Goal: Go to known website: Access a specific website the user already knows

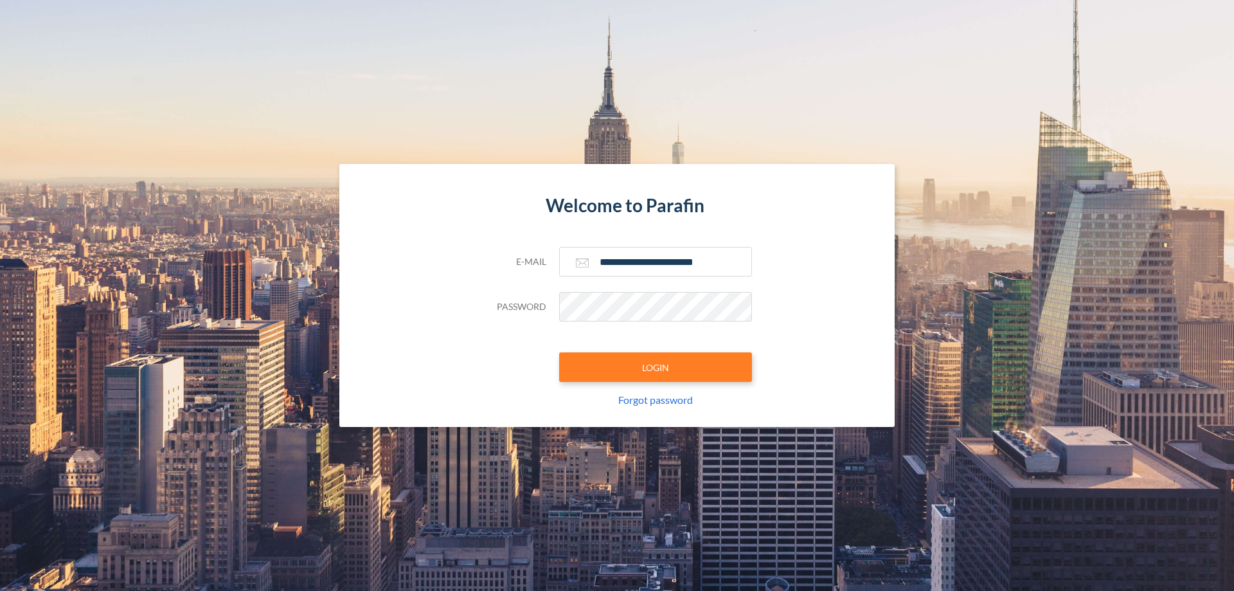
type input "**********"
click at [656, 367] on button "LOGIN" at bounding box center [655, 367] width 193 height 30
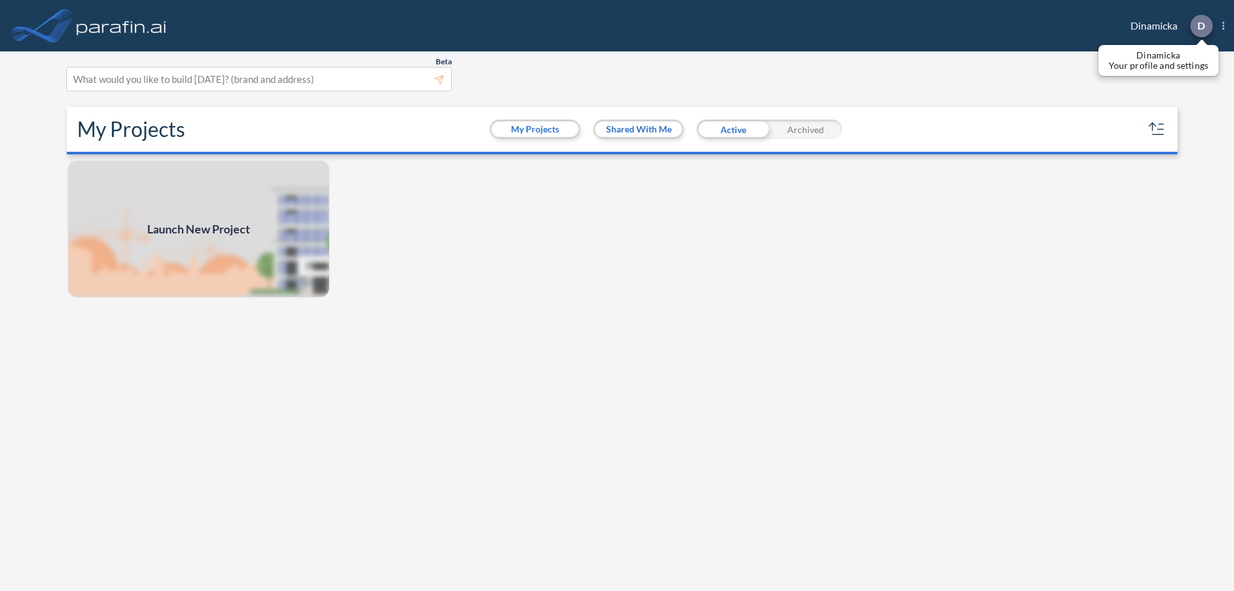
click at [1201, 26] on p "D" at bounding box center [1202, 26] width 8 height 12
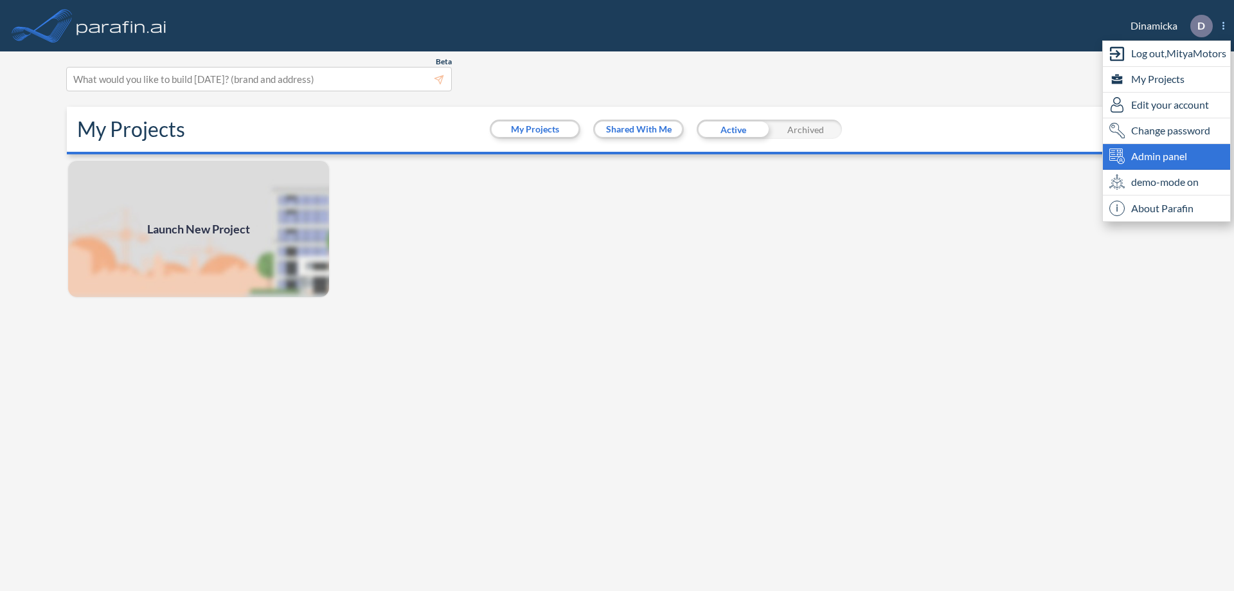
click at [1167, 156] on span "Admin panel" at bounding box center [1160, 156] width 56 height 15
